Goal: Task Accomplishment & Management: Manage account settings

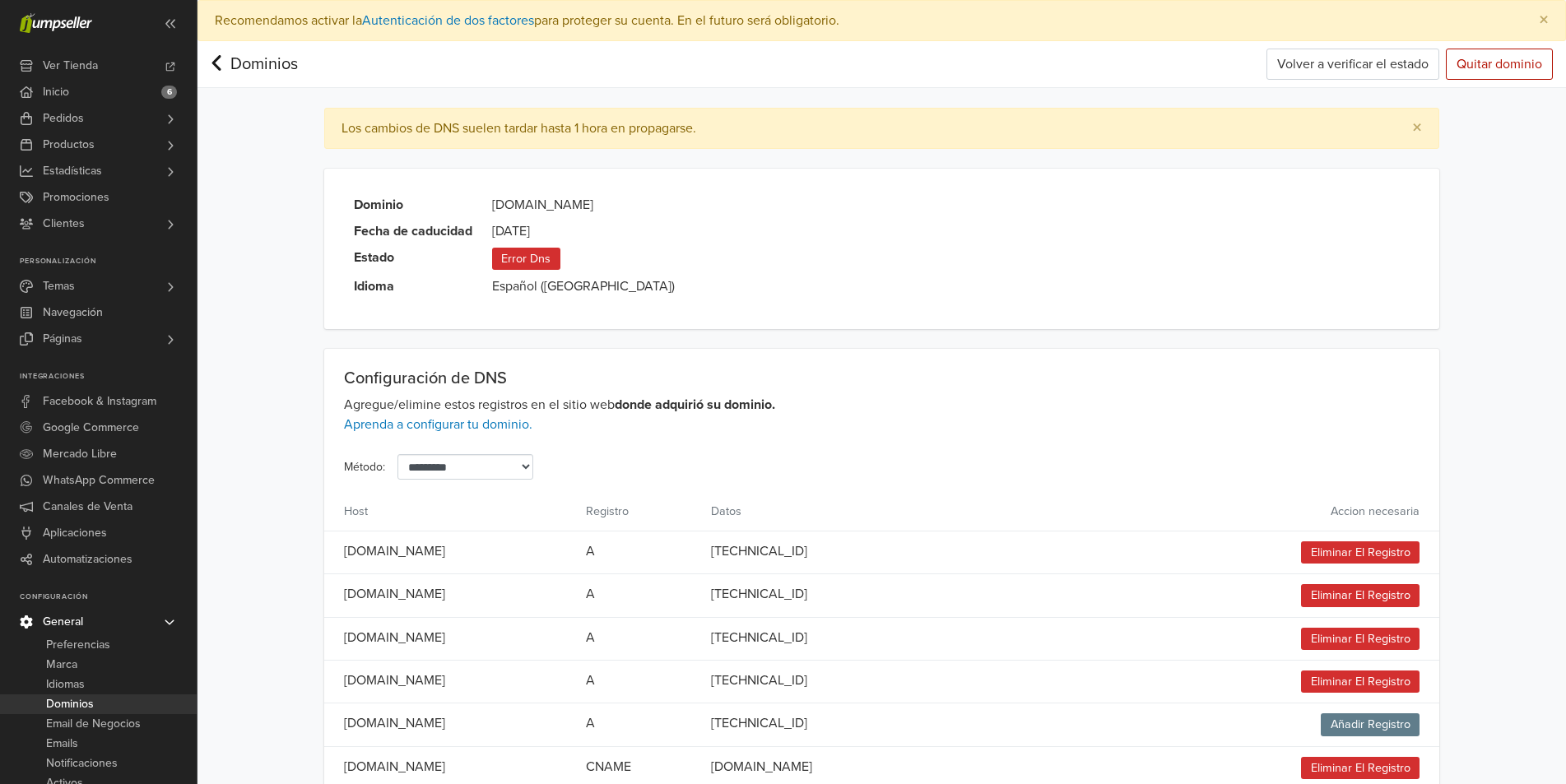
drag, startPoint x: 527, startPoint y: 205, endPoint x: 570, endPoint y: 216, distance: 44.4
click at [570, 216] on tbody "Dominio www.farumpatagonica.com Fecha de caducidad 2025-08-31 Estado Error Dns …" at bounding box center [515, 242] width 341 height 108
click at [541, 257] on span "Error Dns" at bounding box center [526, 258] width 68 height 22
click at [1328, 50] on button "Volver a verificar el estado" at bounding box center [1353, 64] width 172 height 31
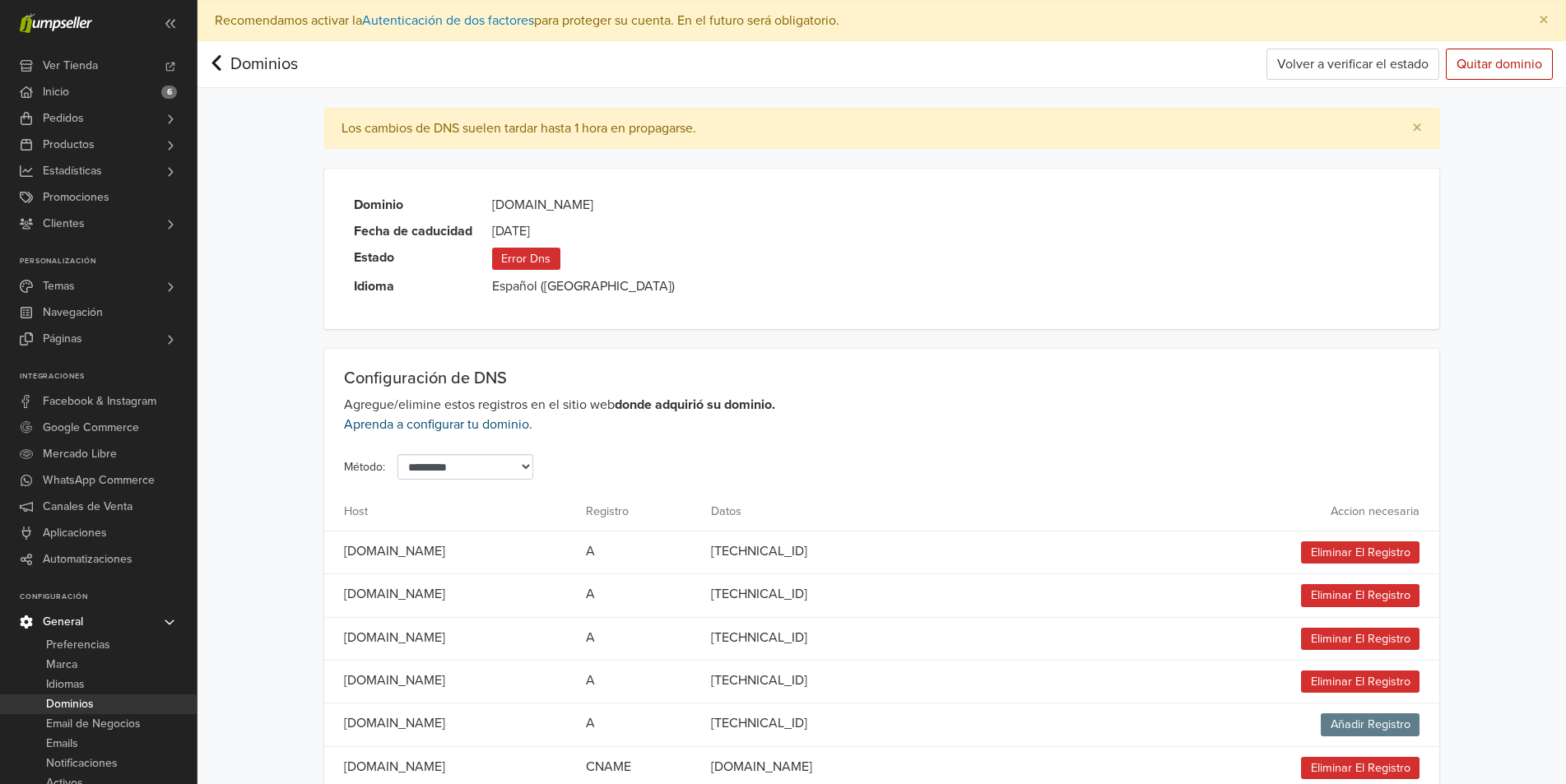
click at [485, 427] on link "Aprenda a configurar tu dominio." at bounding box center [438, 424] width 188 height 17
click at [1364, 69] on button "Volver a verificar el estado" at bounding box center [1353, 64] width 172 height 31
drag, startPoint x: 516, startPoint y: 262, endPoint x: 649, endPoint y: 316, distance: 143.5
click at [571, 263] on td "Error Dns" at bounding box center [584, 255] width 203 height 29
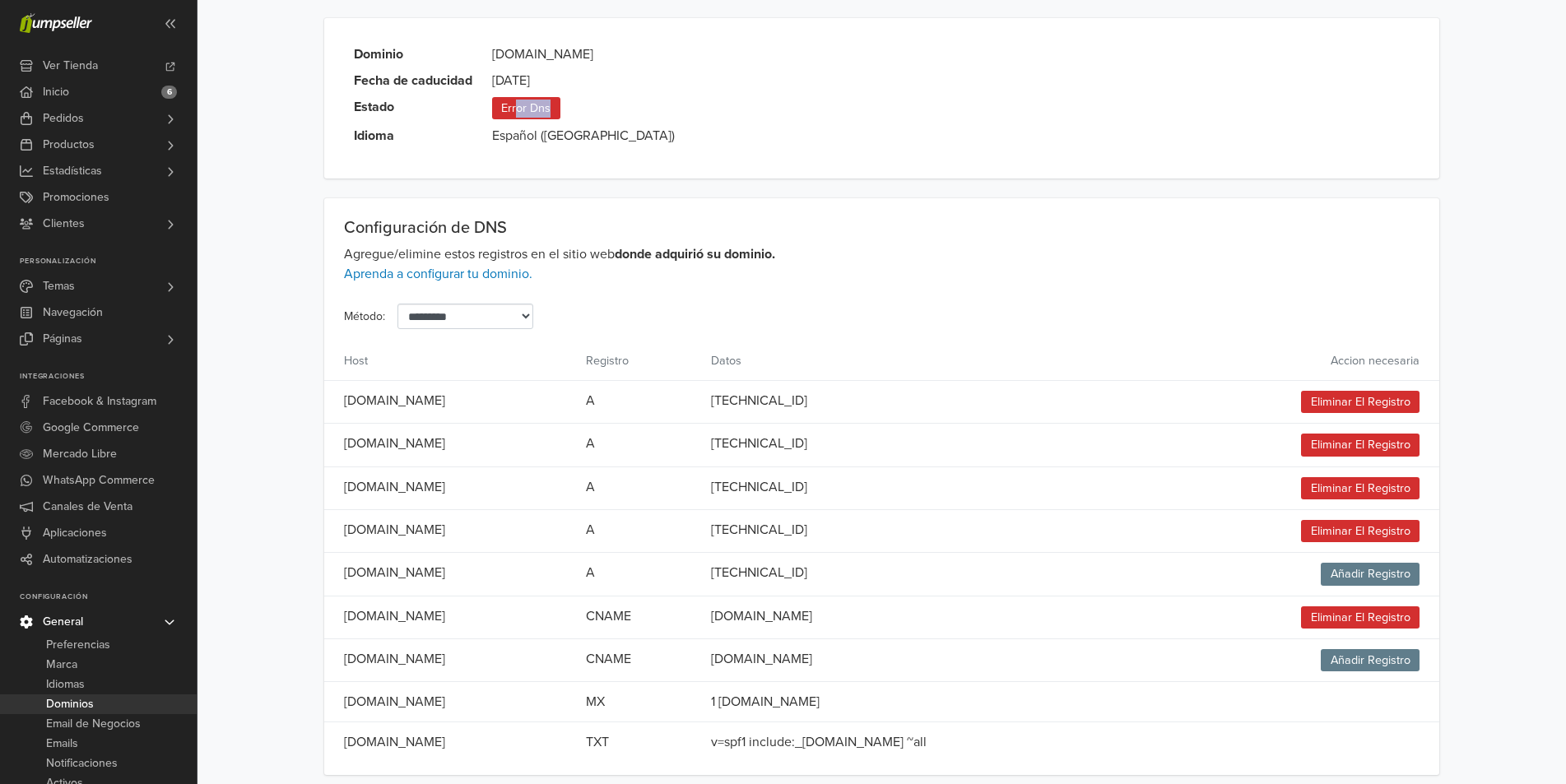
scroll to position [162, 0]
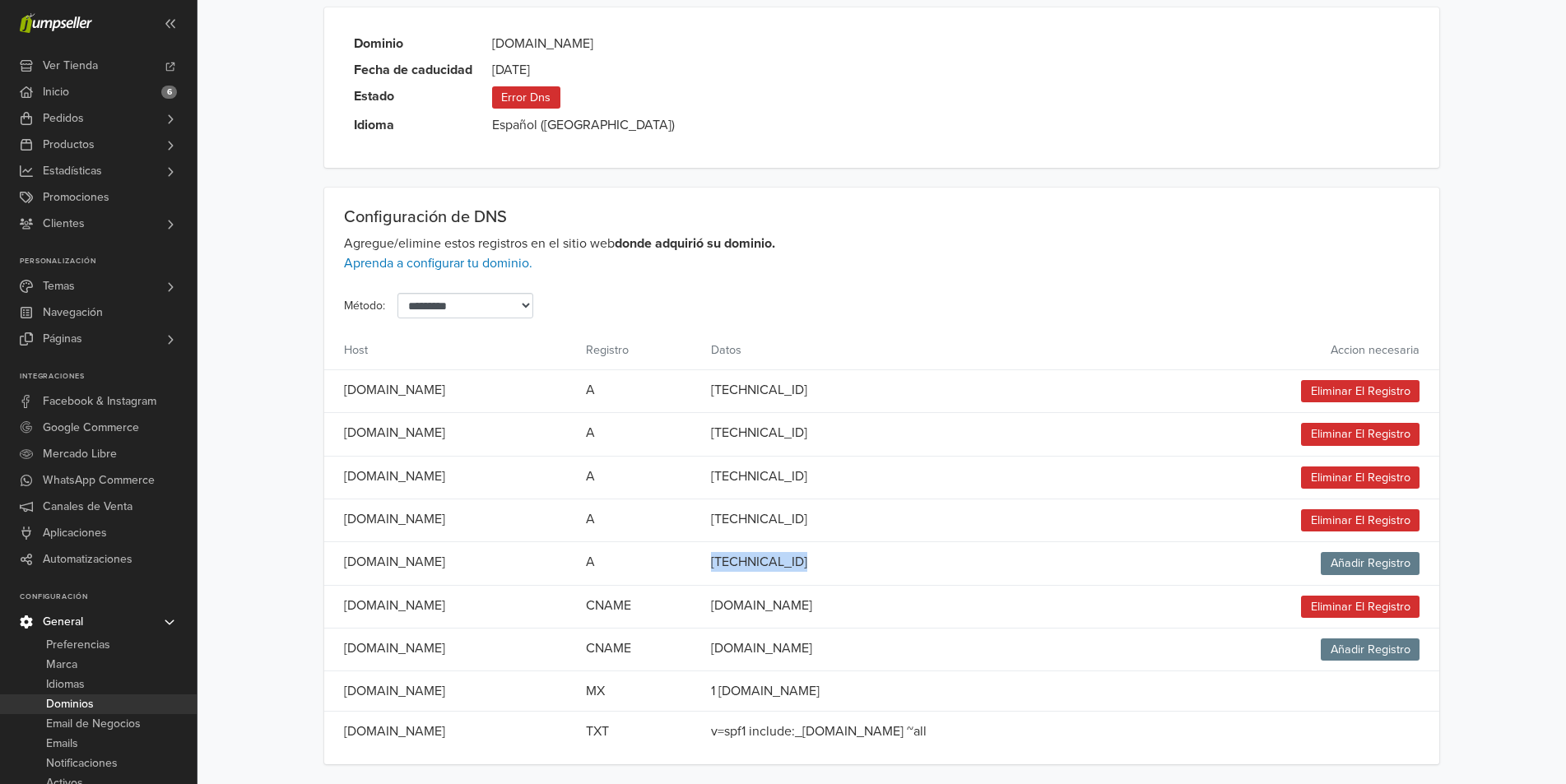
drag, startPoint x: 1184, startPoint y: 557, endPoint x: 747, endPoint y: 563, distance: 437.0
click at [747, 563] on tr "farumpatagonica.com A 79.125.14.235 Añadir Registro" at bounding box center [882, 564] width 1116 height 43
drag, startPoint x: 1025, startPoint y: 651, endPoint x: 485, endPoint y: 653, distance: 540.0
click at [485, 653] on tr "www.farumpatagonica.com CNAME farum.jumpseller.com Añadir Registro" at bounding box center [882, 650] width 1116 height 43
click at [1365, 555] on span "Añadir Registro" at bounding box center [1370, 563] width 98 height 22
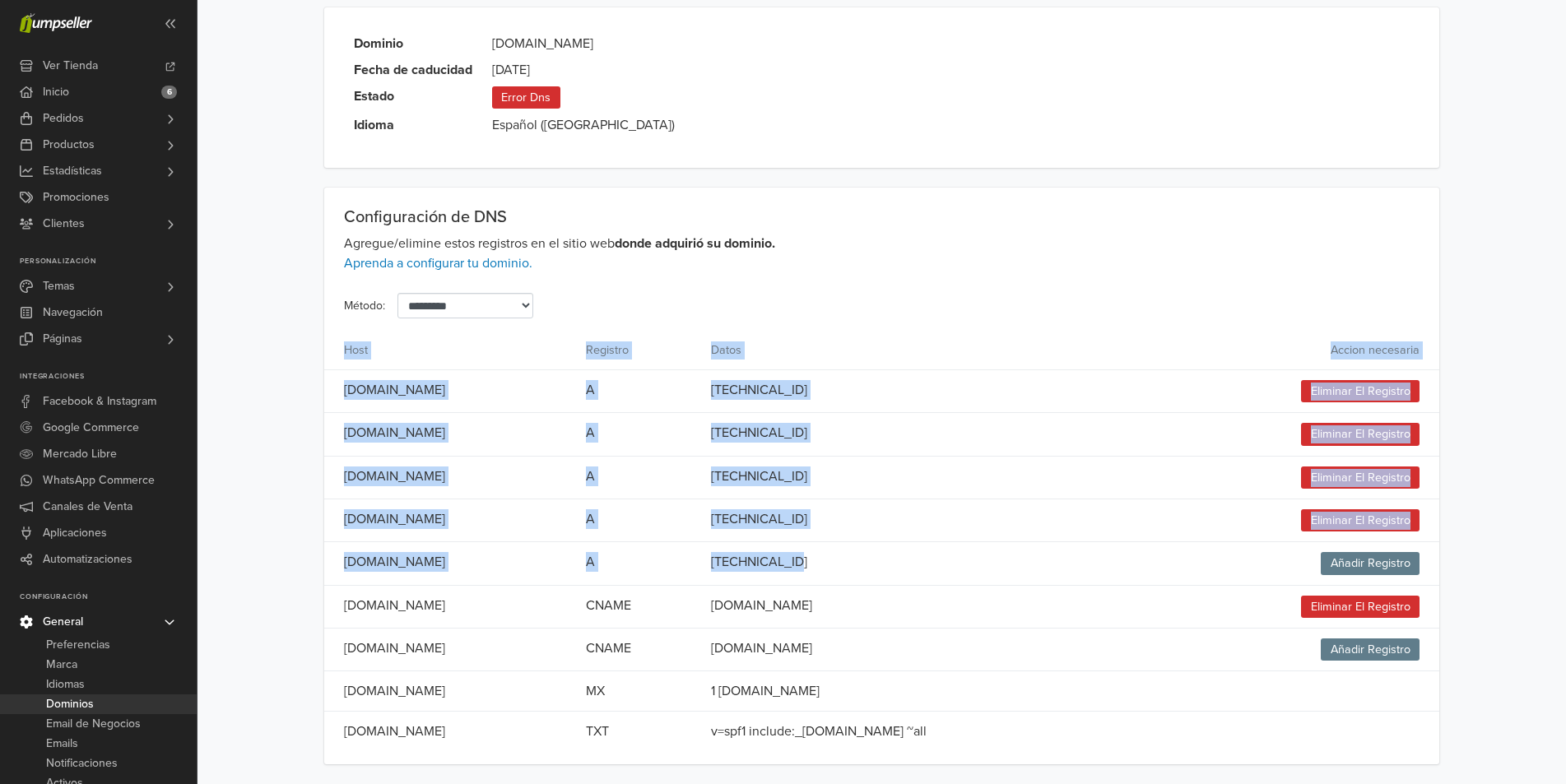
drag, startPoint x: 878, startPoint y: 563, endPoint x: 322, endPoint y: 570, distance: 556.0
click at [322, 570] on div "**********" at bounding box center [882, 386] width 1141 height 757
click at [342, 568] on td "[DOMAIN_NAME]" at bounding box center [450, 564] width 251 height 43
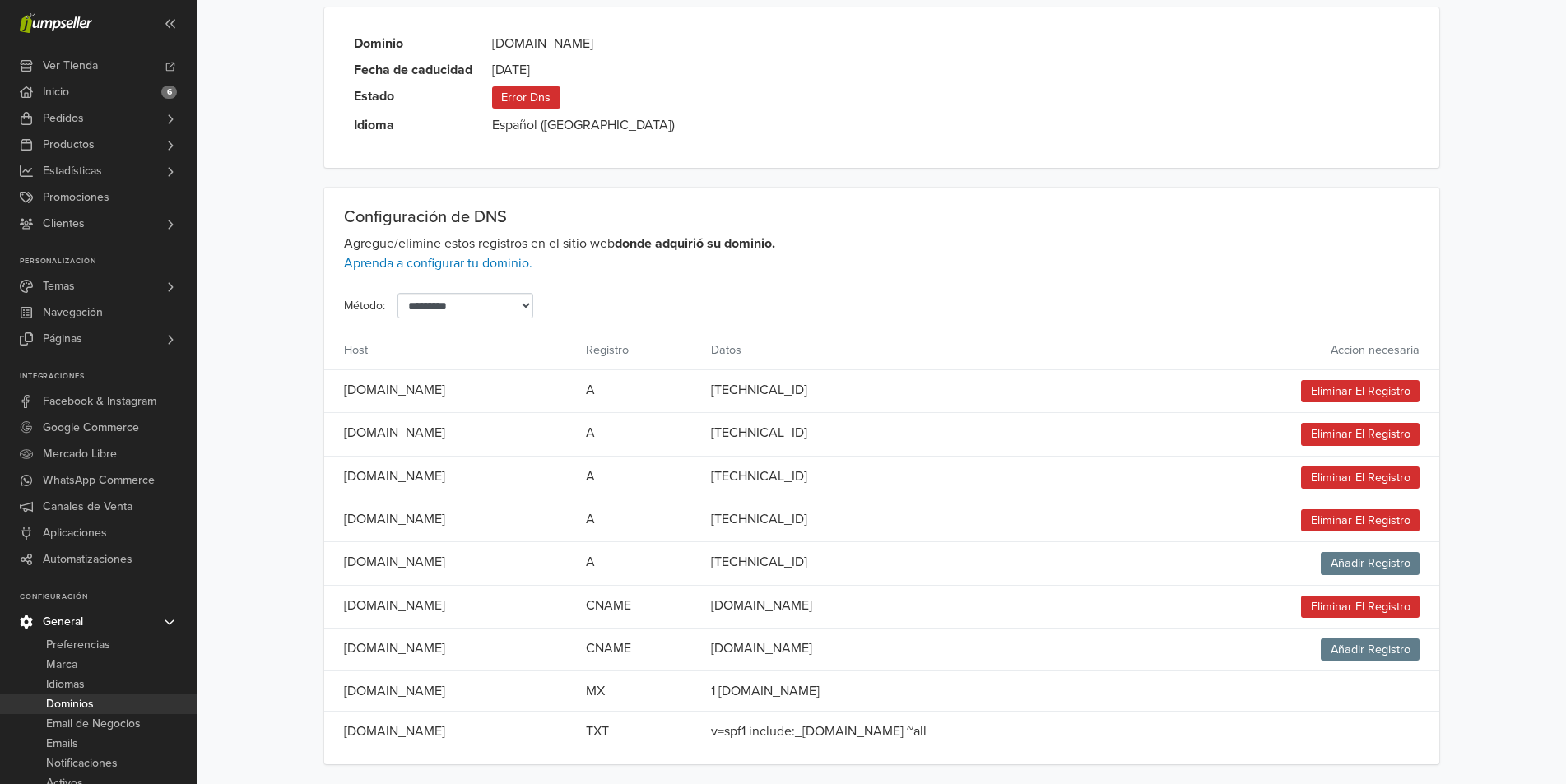
drag, startPoint x: 477, startPoint y: 566, endPoint x: 339, endPoint y: 562, distance: 138.1
click at [339, 562] on td "[DOMAIN_NAME]" at bounding box center [450, 564] width 251 height 43
copy td "[DOMAIN_NAME]"
drag, startPoint x: 875, startPoint y: 561, endPoint x: 774, endPoint y: 562, distance: 101.0
click at [774, 562] on tr "farumpatagonica.com A 79.125.14.235 Añadir Registro" at bounding box center [882, 564] width 1116 height 43
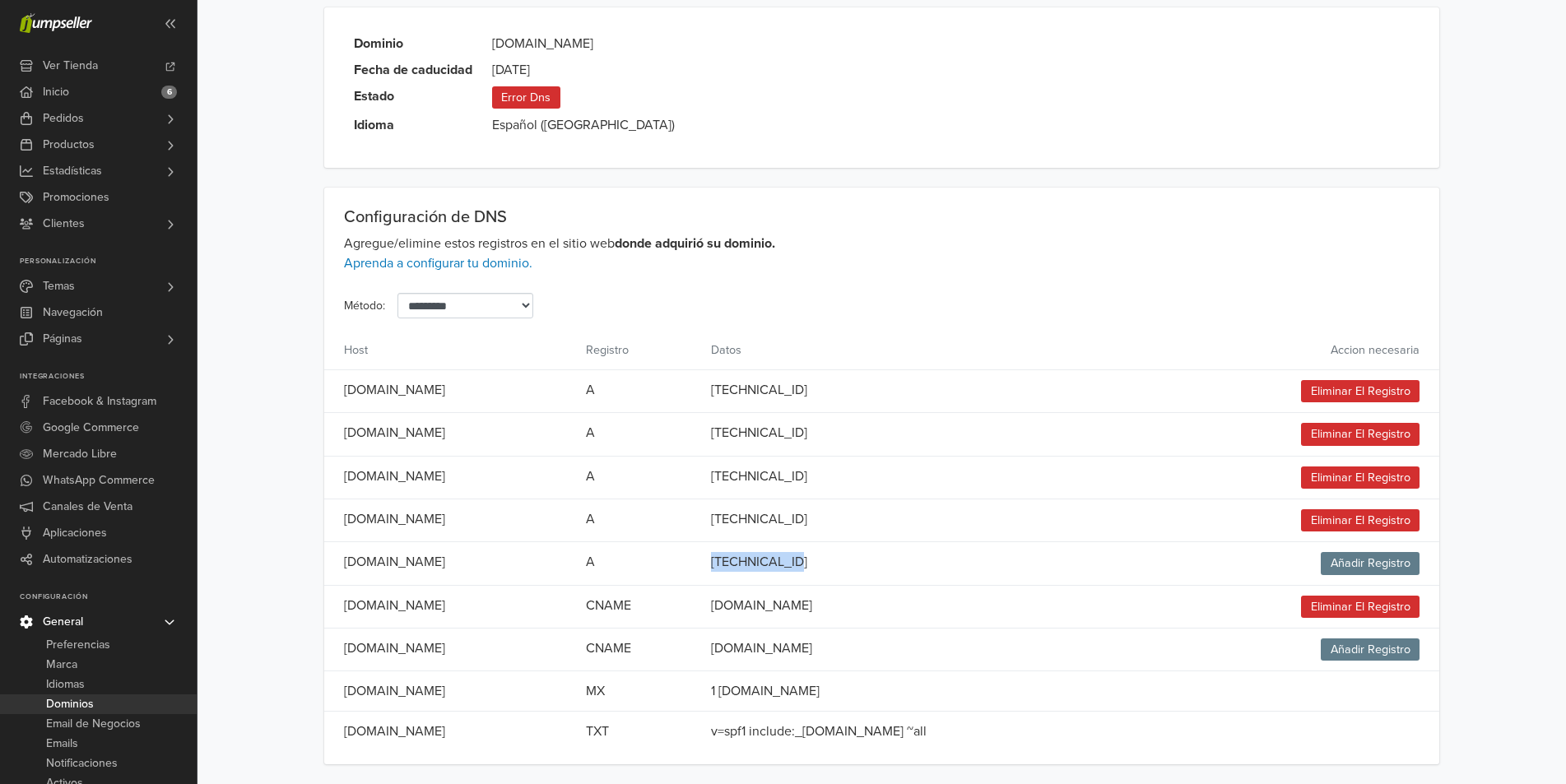
copy tr "[TECHNICAL_ID]"
drag, startPoint x: 511, startPoint y: 651, endPoint x: 336, endPoint y: 646, distance: 175.1
click at [336, 646] on td "[DOMAIN_NAME]" at bounding box center [450, 650] width 251 height 43
copy td "[DOMAIN_NAME]"
drag, startPoint x: 914, startPoint y: 648, endPoint x: 772, endPoint y: 651, distance: 142.0
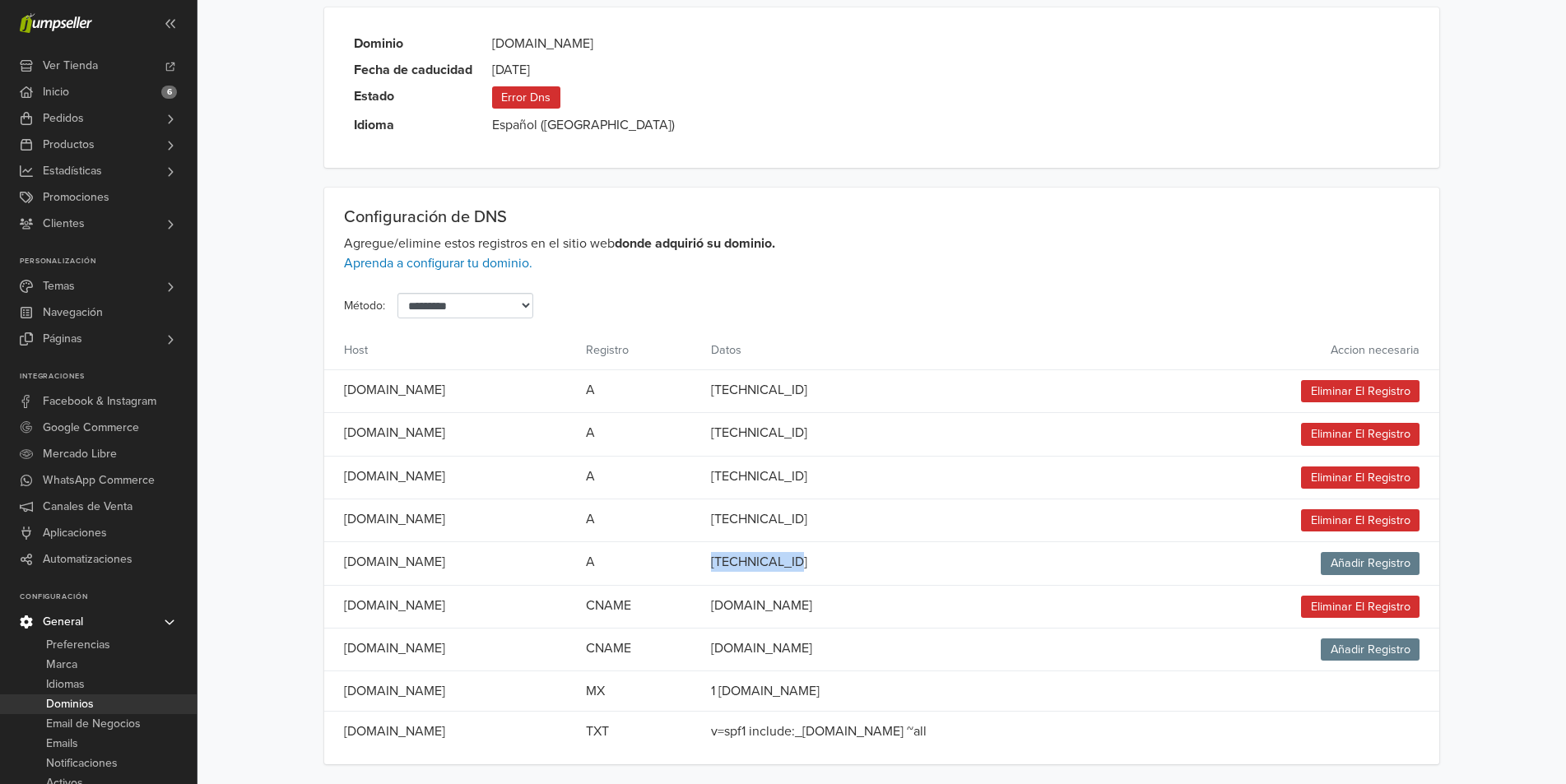
click at [772, 651] on tr "www.farumpatagonica.com CNAME farum.jumpseller.com Añadir Registro" at bounding box center [882, 650] width 1116 height 43
copy tr "[DOMAIN_NAME]"
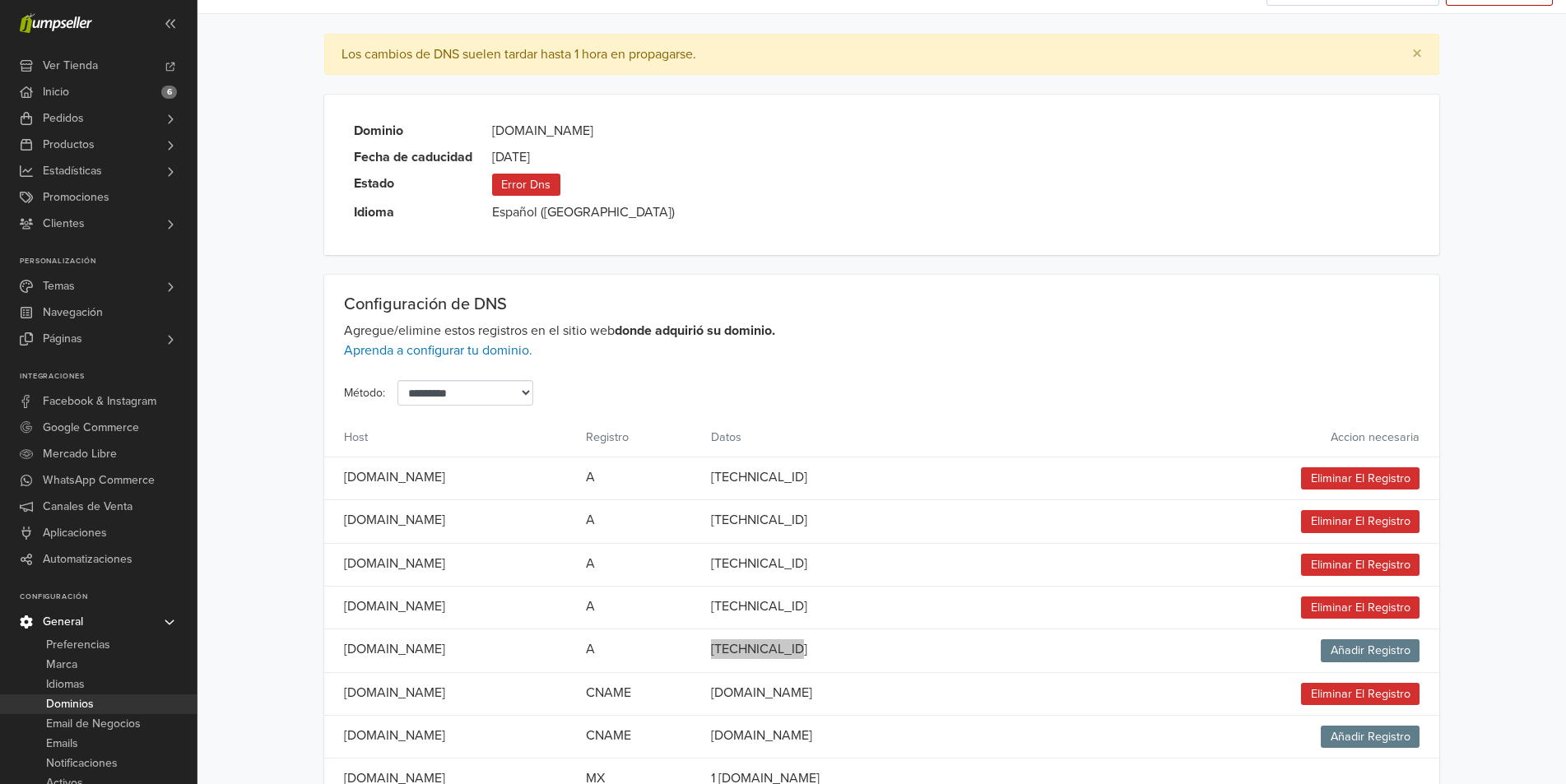
scroll to position [0, 0]
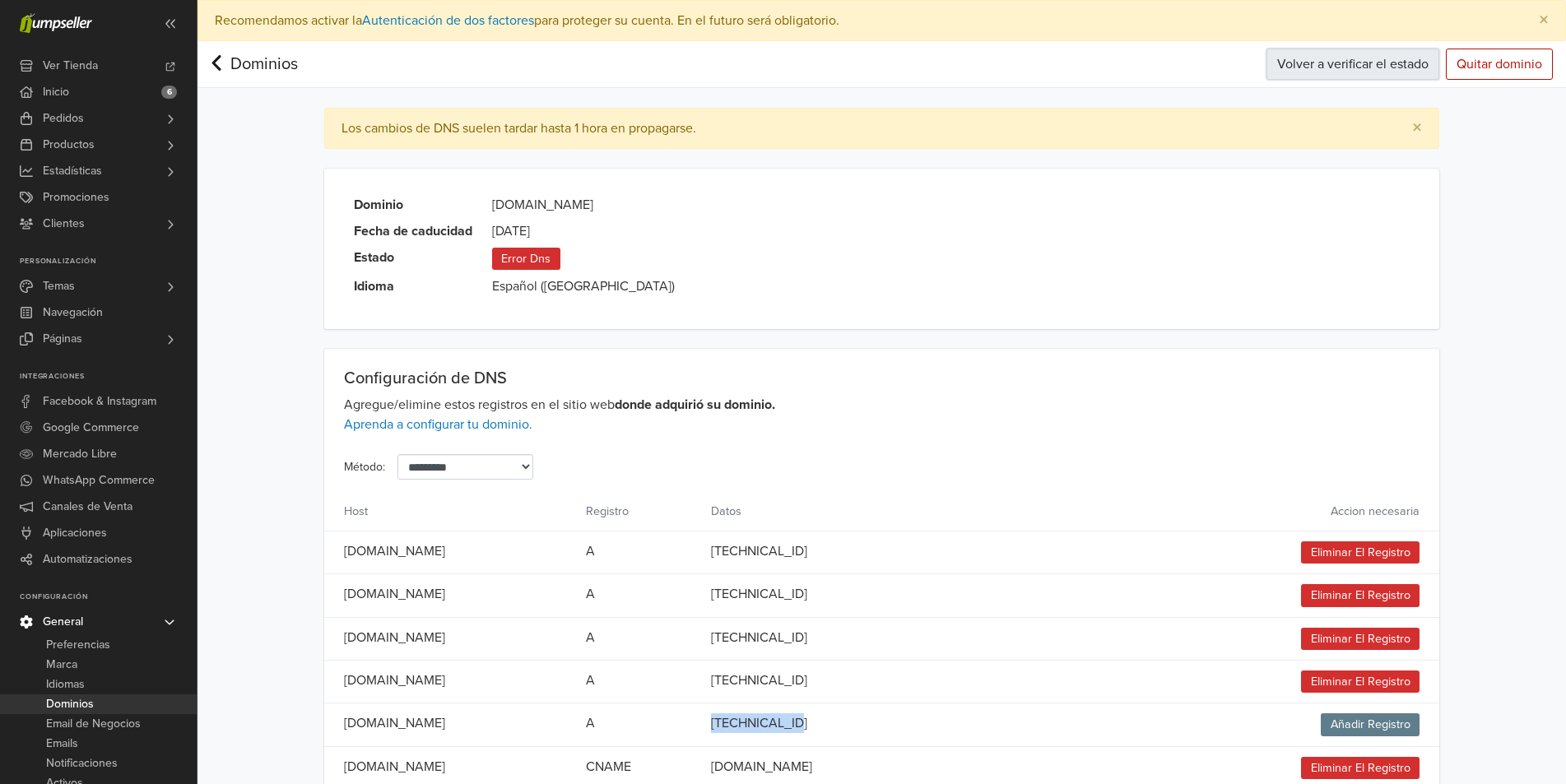
click at [1389, 61] on button "Volver a verificar el estado" at bounding box center [1353, 64] width 172 height 31
click at [245, 70] on link "Dominios" at bounding box center [254, 64] width 88 height 19
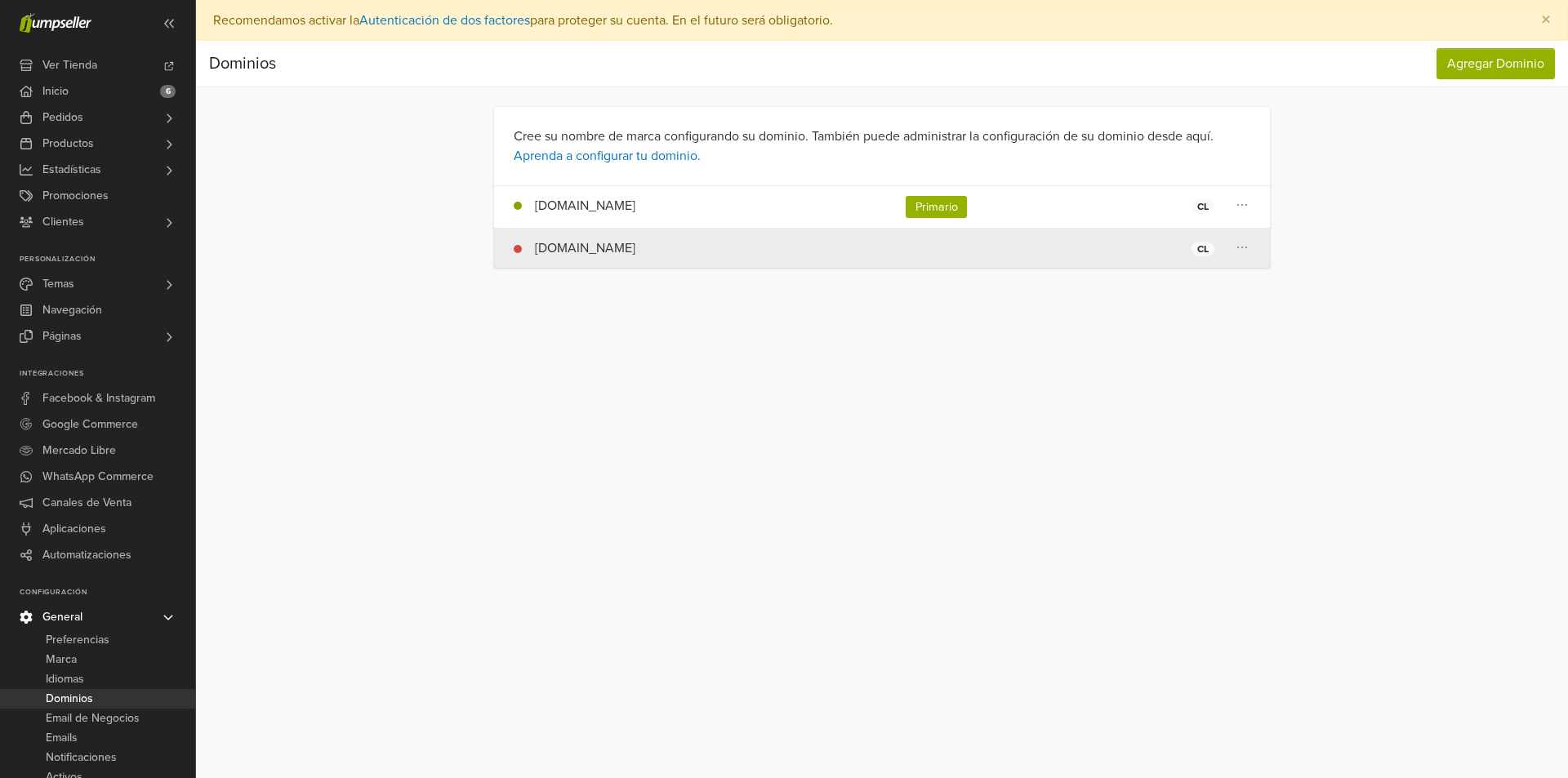
click at [1240, 251] on icon at bounding box center [1241, 247] width 16 height 14
click at [975, 245] on td at bounding box center [1003, 248] width 215 height 40
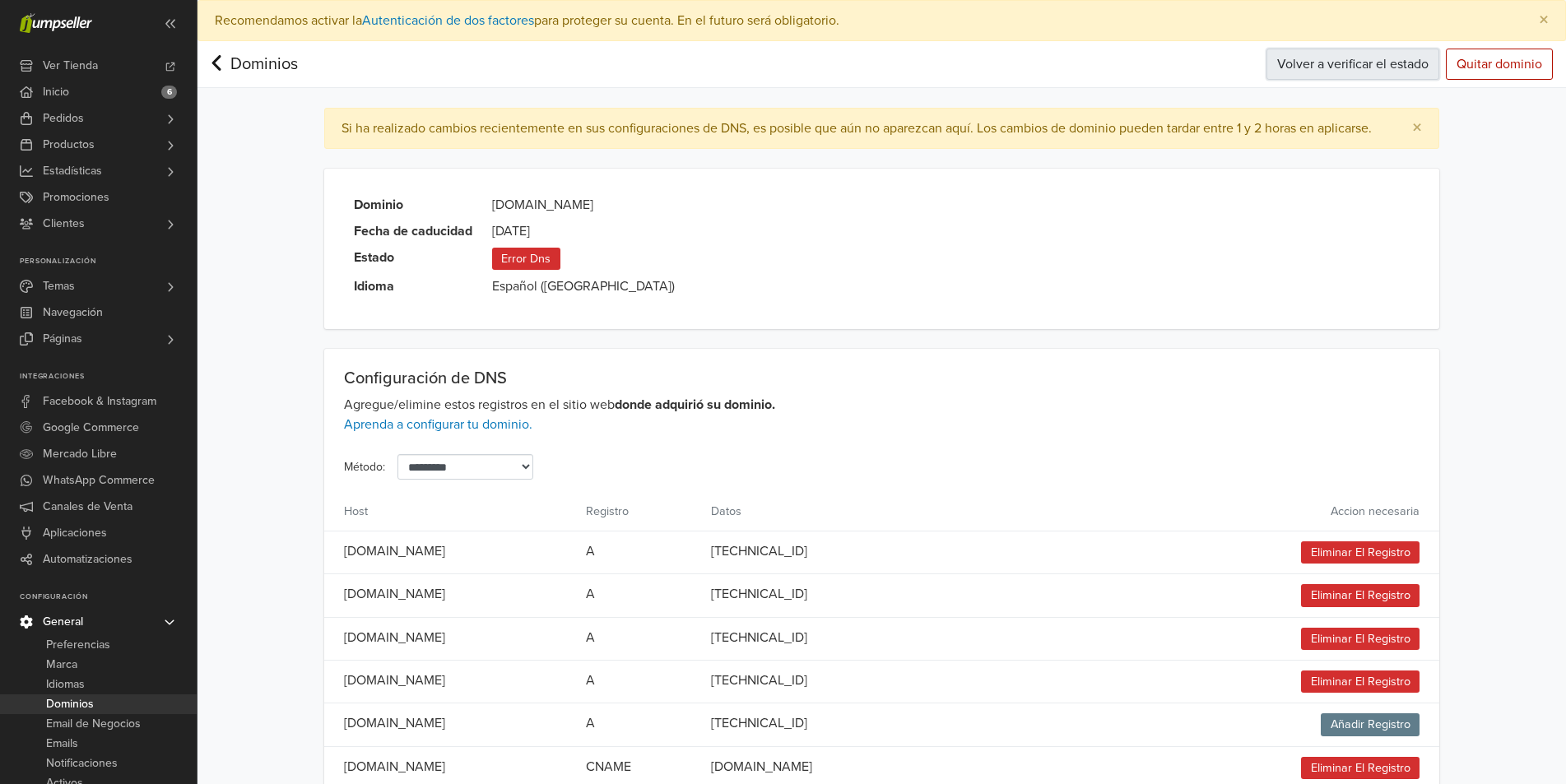
click at [1330, 66] on button "Volver a verificar el estado" at bounding box center [1353, 64] width 172 height 31
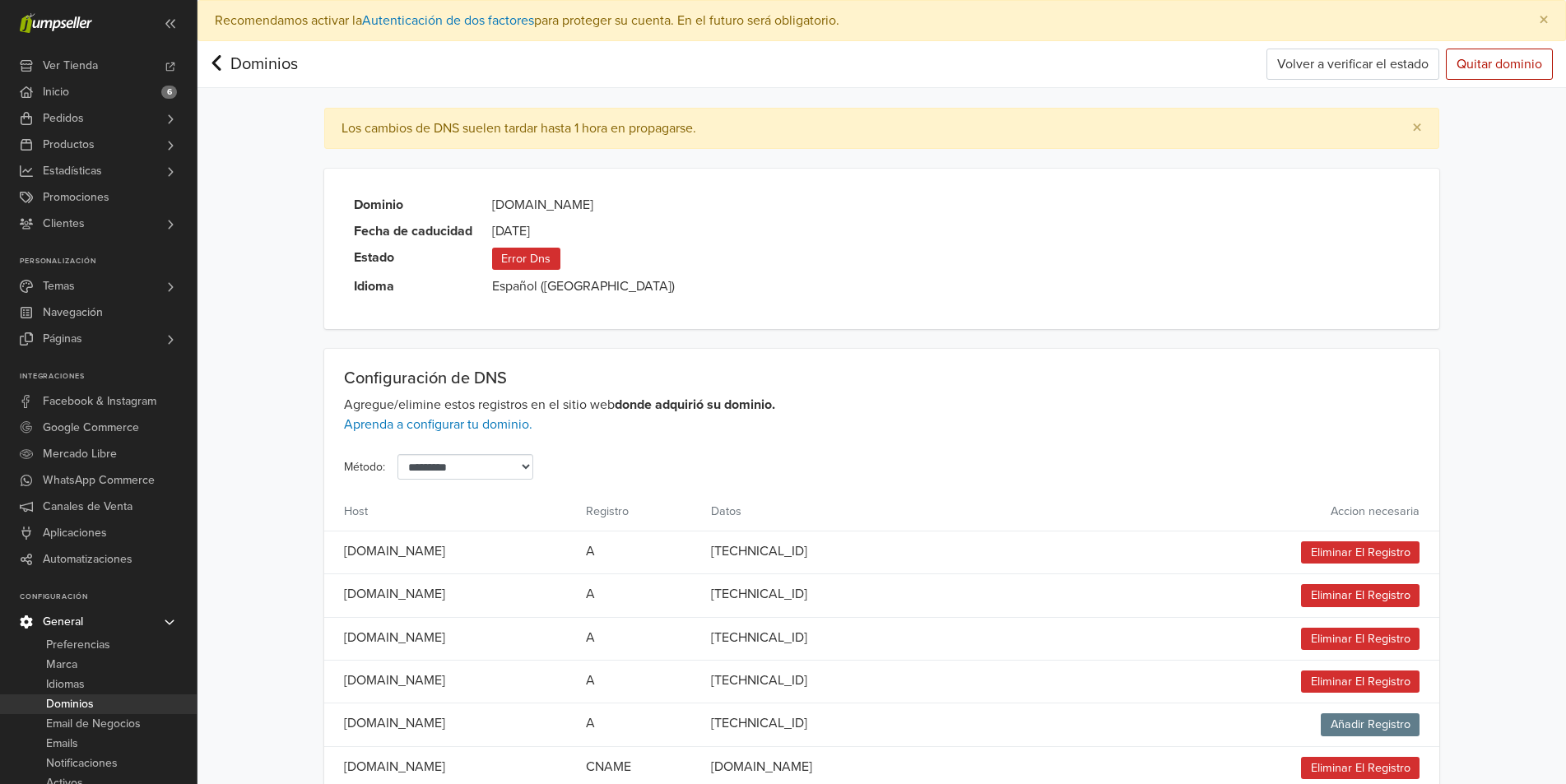
scroll to position [162, 0]
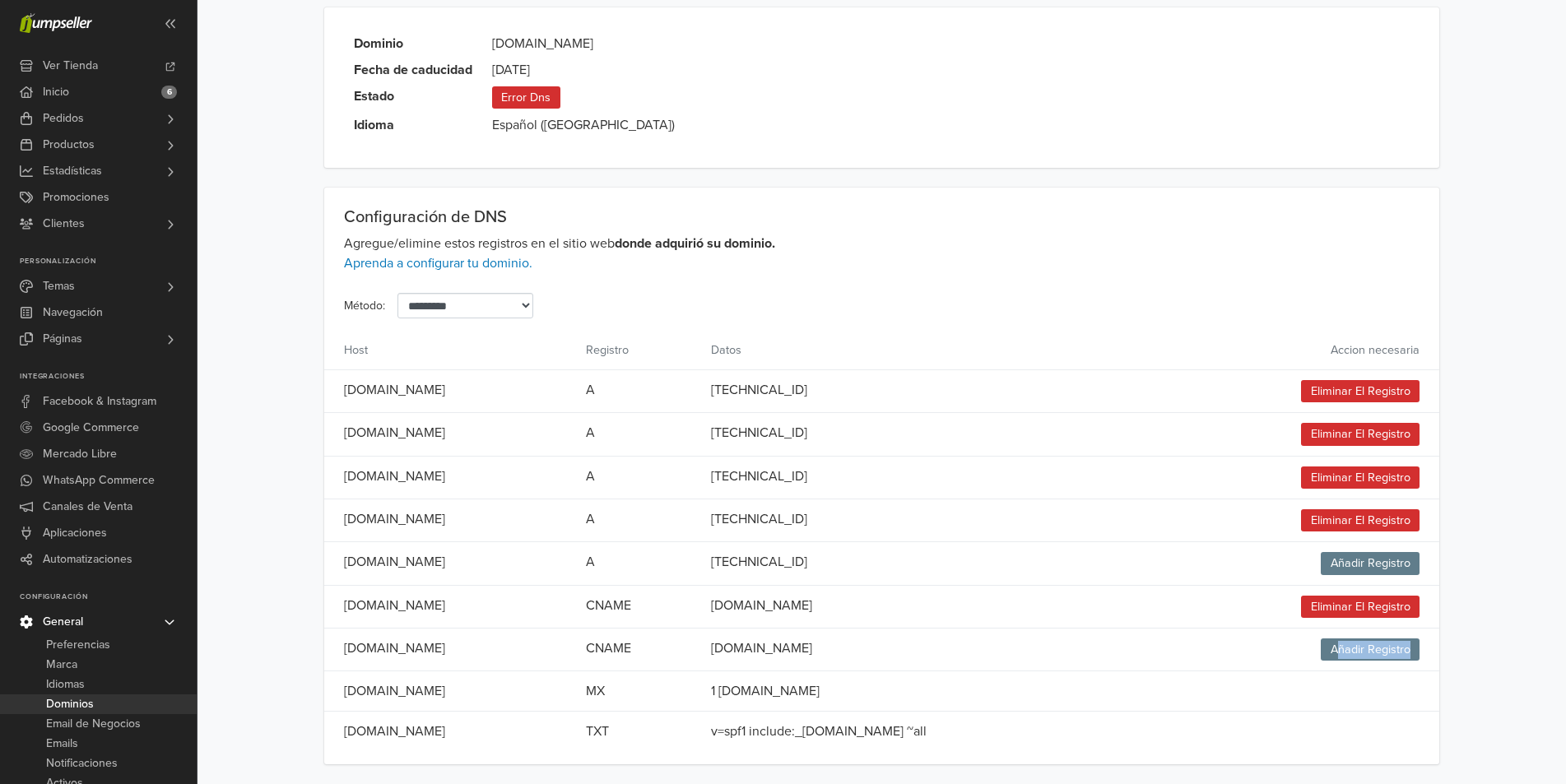
drag, startPoint x: 1336, startPoint y: 653, endPoint x: 1415, endPoint y: 653, distance: 79.0
click at [1415, 653] on span "Añadir Registro" at bounding box center [1370, 649] width 98 height 22
drag, startPoint x: 1339, startPoint y: 559, endPoint x: 1407, endPoint y: 555, distance: 68.1
click at [1407, 555] on span "Añadir Registro" at bounding box center [1370, 563] width 98 height 22
click at [533, 300] on select "**********" at bounding box center [465, 306] width 135 height 25
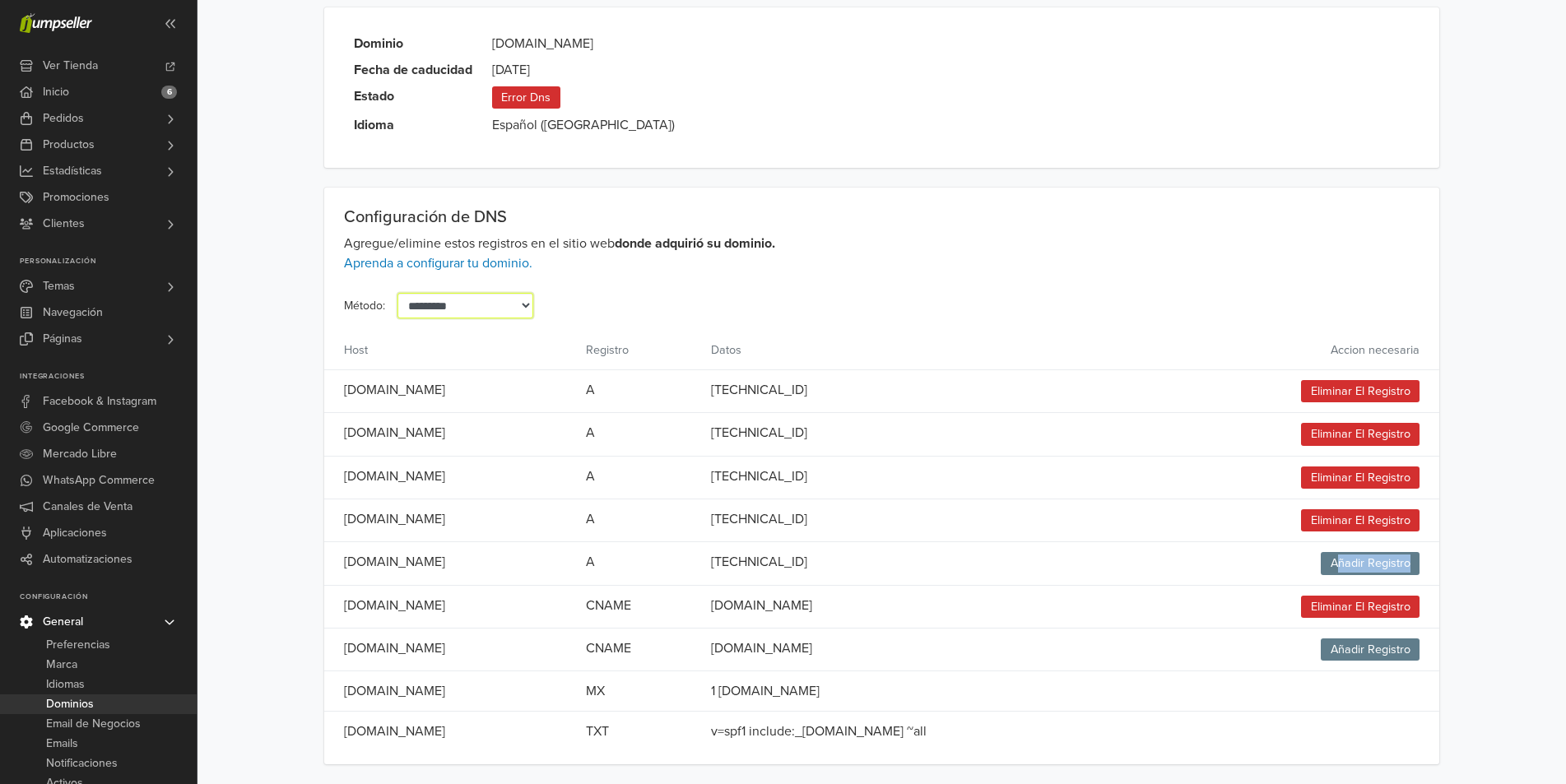
click at [533, 300] on select "**********" at bounding box center [465, 306] width 135 height 25
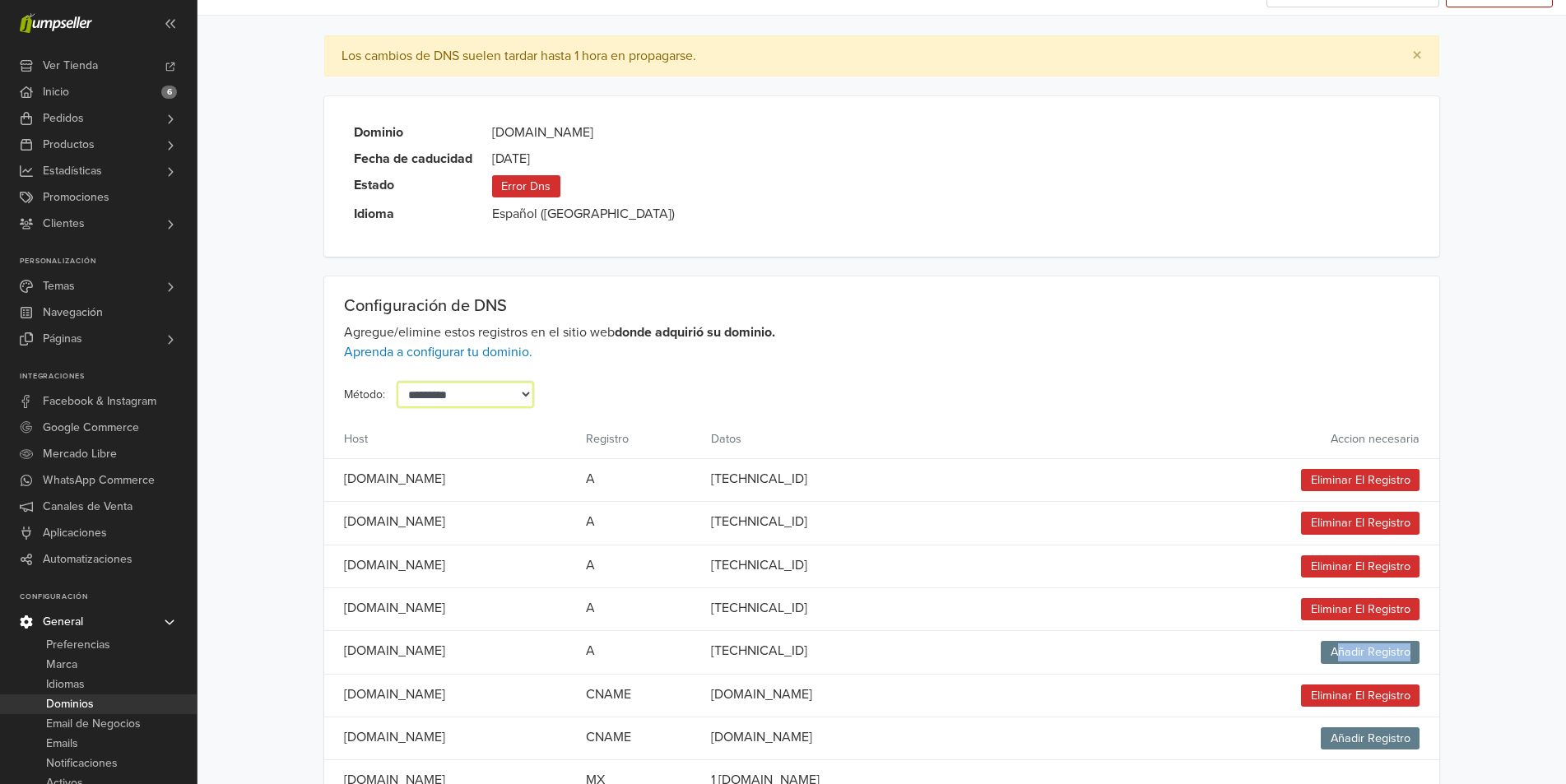
scroll to position [0, 0]
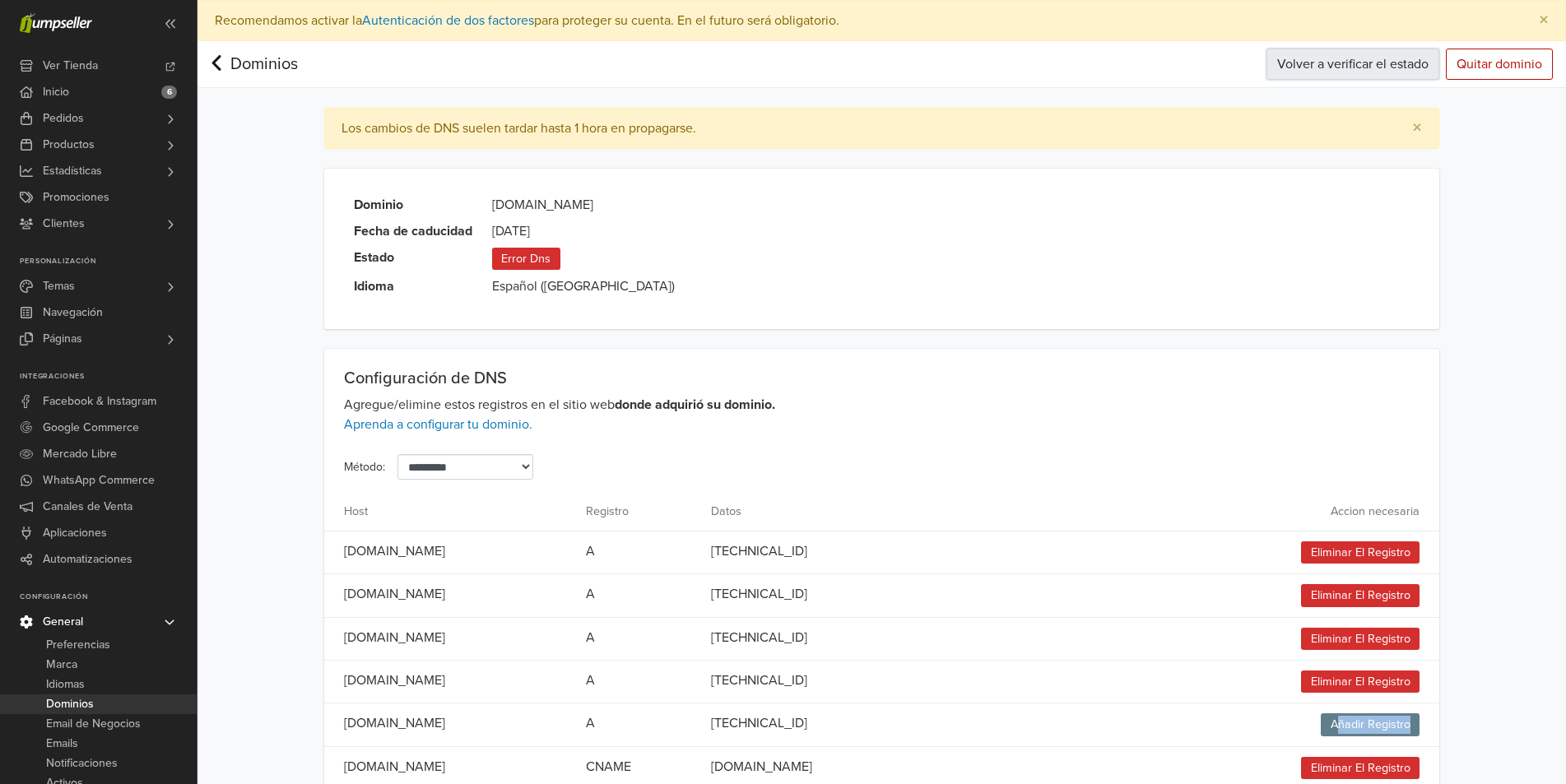
click at [1387, 57] on button "Volver a verificar el estado" at bounding box center [1353, 64] width 172 height 31
click at [56, 104] on span "Inicio" at bounding box center [56, 92] width 26 height 26
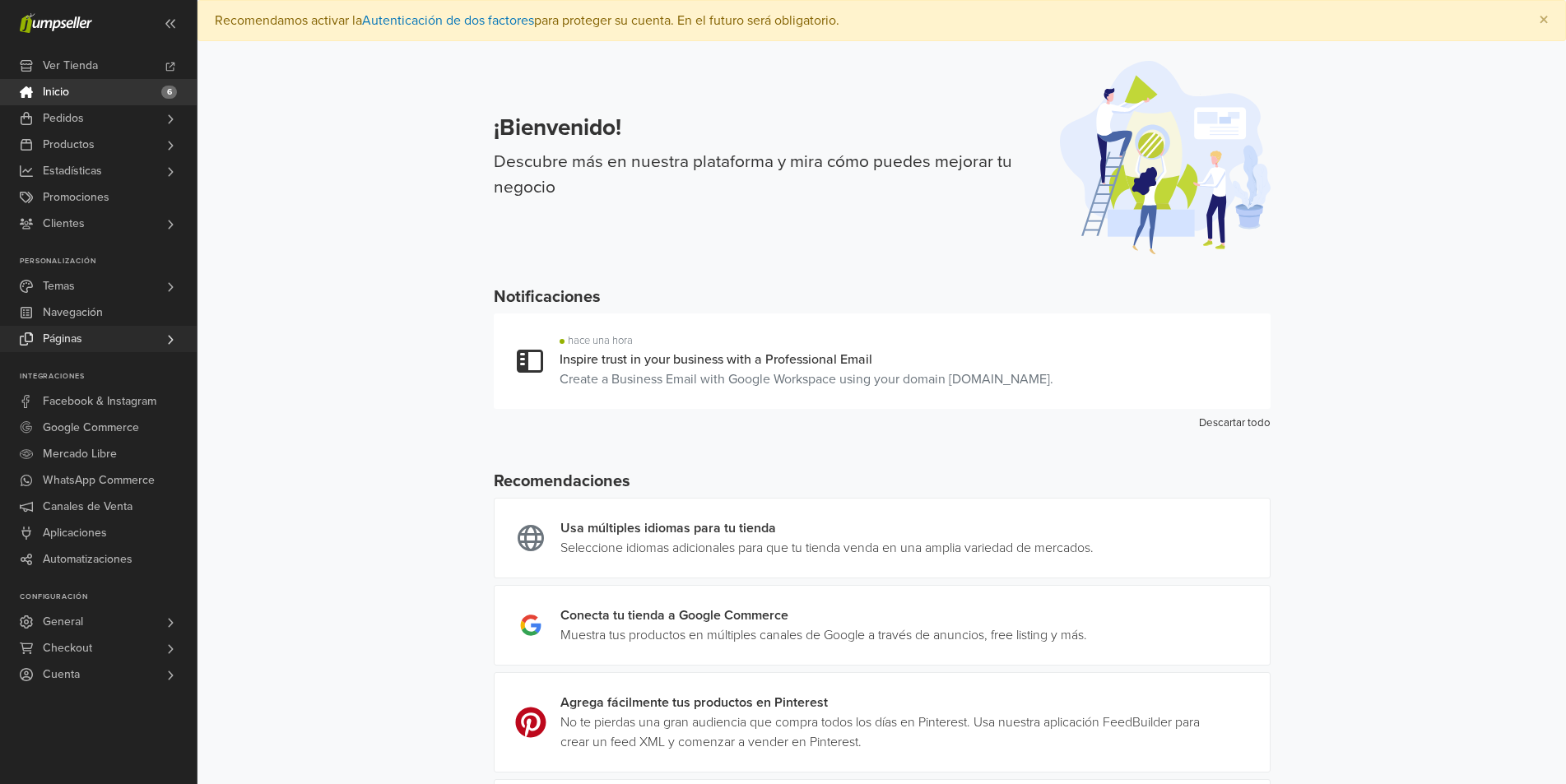
click at [157, 332] on link "Páginas" at bounding box center [98, 338] width 197 height 26
click at [111, 286] on link "Temas" at bounding box center [98, 285] width 197 height 26
click at [97, 347] on span "Editor de Código" at bounding box center [89, 349] width 87 height 19
